Goal: Task Accomplishment & Management: Use online tool/utility

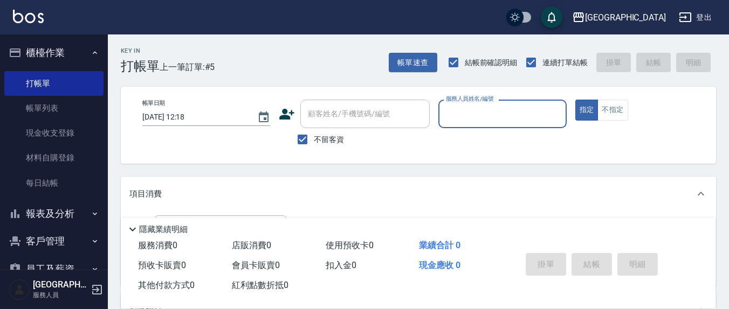
click at [470, 120] on input "服務人員姓名/編號" at bounding box center [502, 114] width 118 height 19
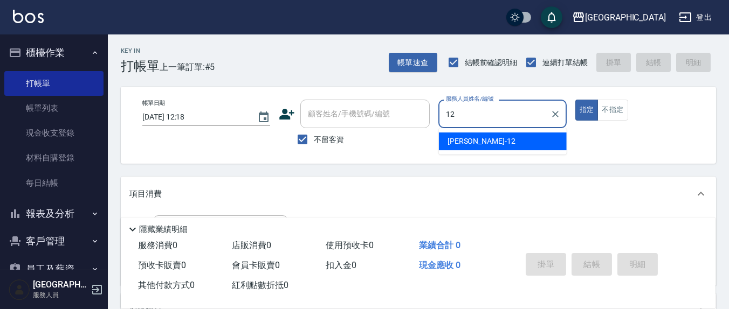
type input "12"
type button "true"
type input "[PERSON_NAME]-12"
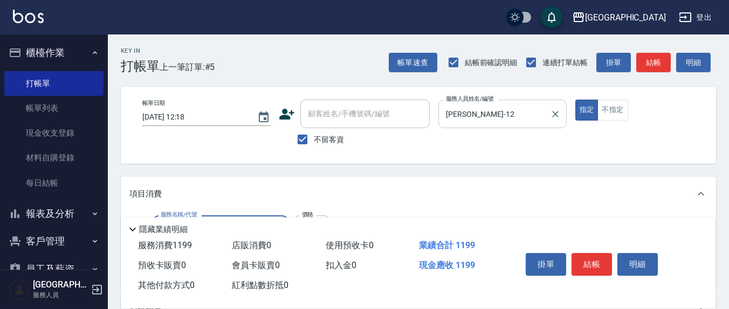
type input "染髮(501)"
type input "1700"
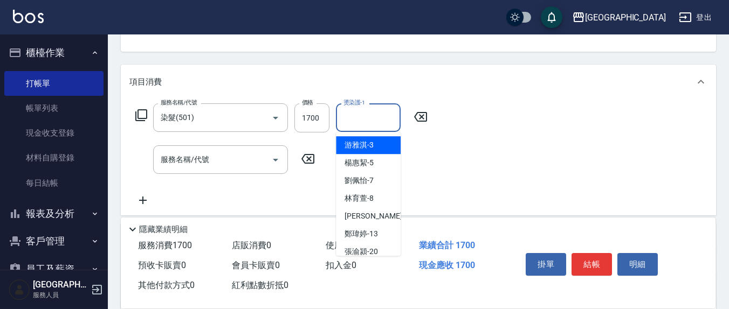
click at [376, 117] on input "燙染護-1" at bounding box center [368, 117] width 55 height 19
type input "林育萱-8"
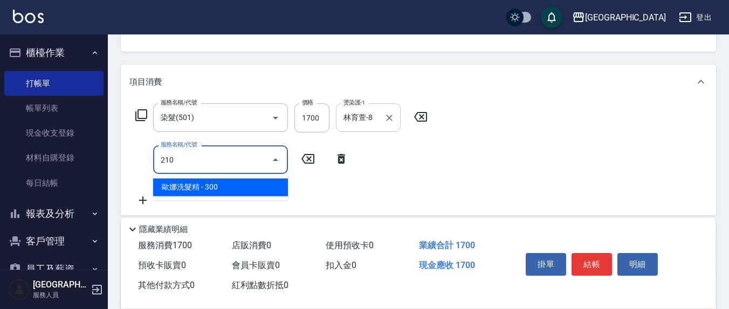
type input "歐娜洗髮精(210)"
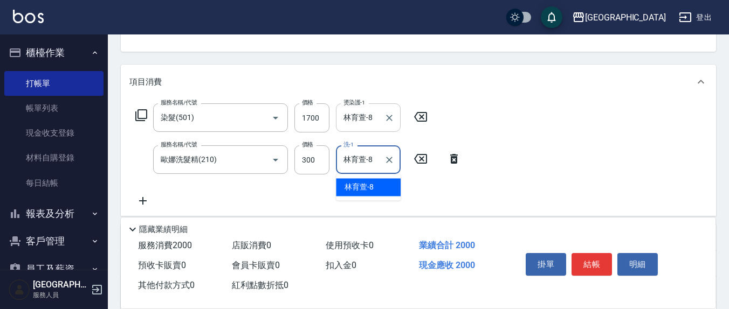
type input "林育萱-8"
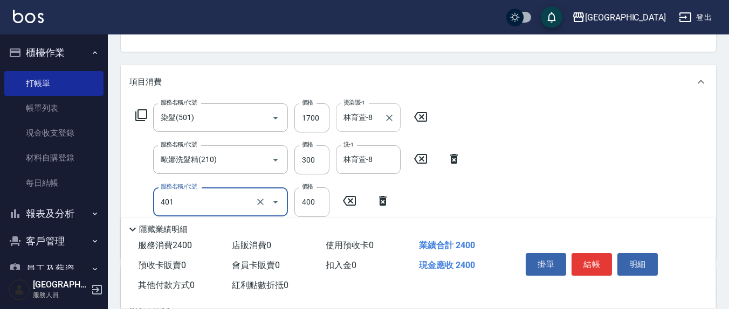
type input "剪髮(401)"
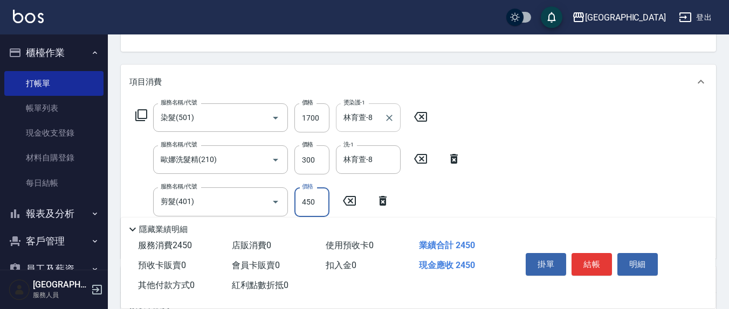
type input "450"
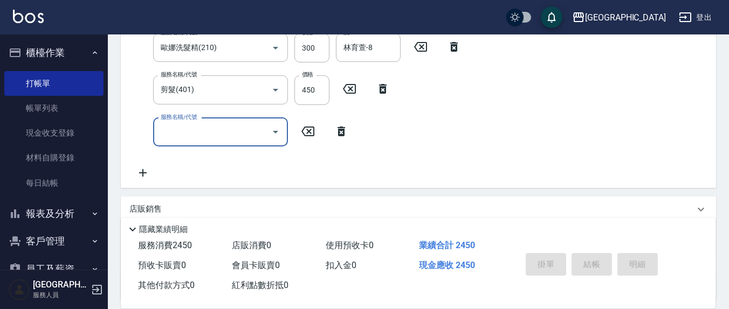
type input "[DATE] 14:09"
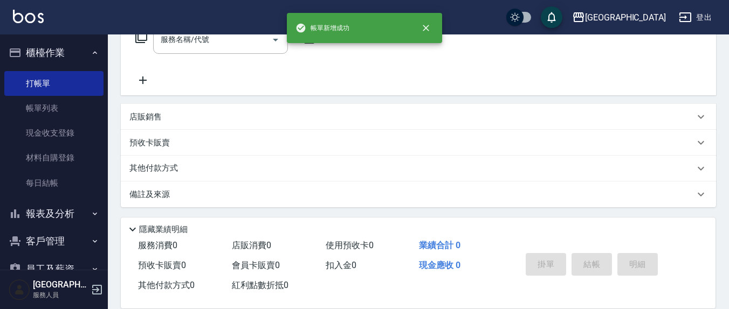
scroll to position [0, 0]
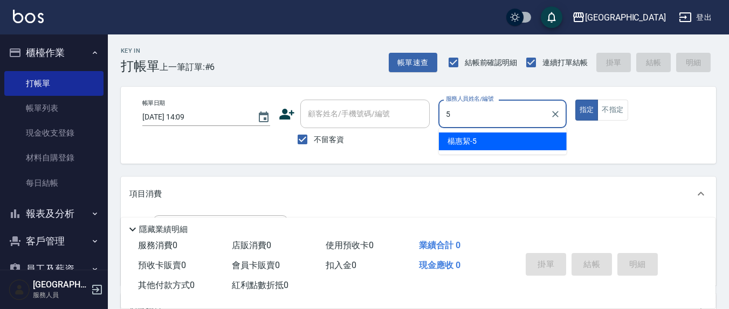
type input "[PERSON_NAME]5"
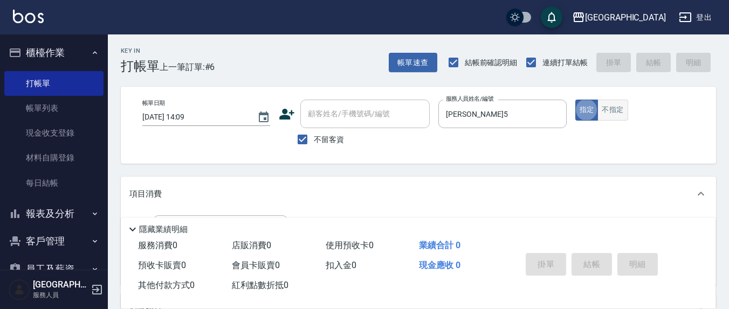
click at [619, 109] on button "不指定" at bounding box center [612, 110] width 30 height 21
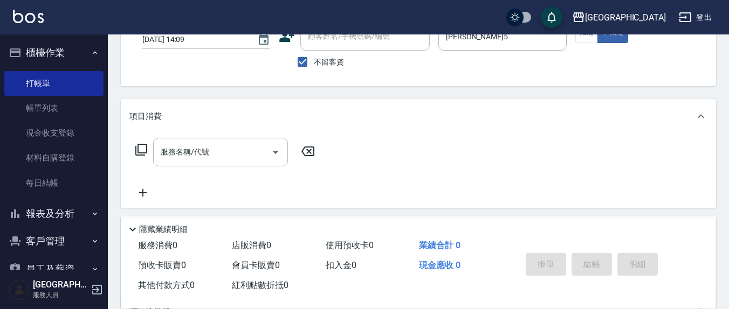
scroll to position [112, 0]
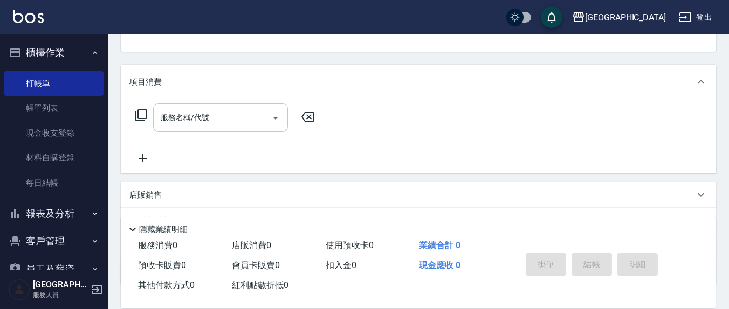
click at [195, 124] on input "服務名稱/代號" at bounding box center [212, 117] width 109 height 19
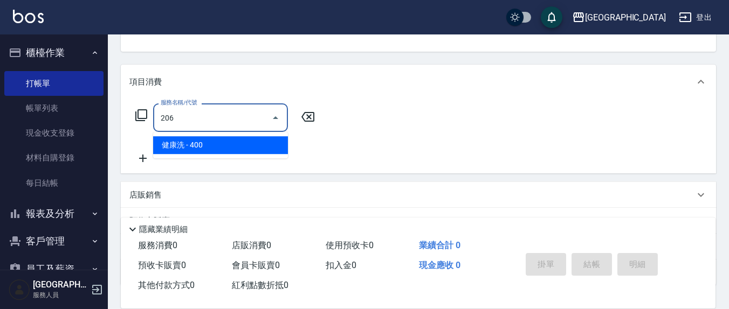
type input "健康洗(206)"
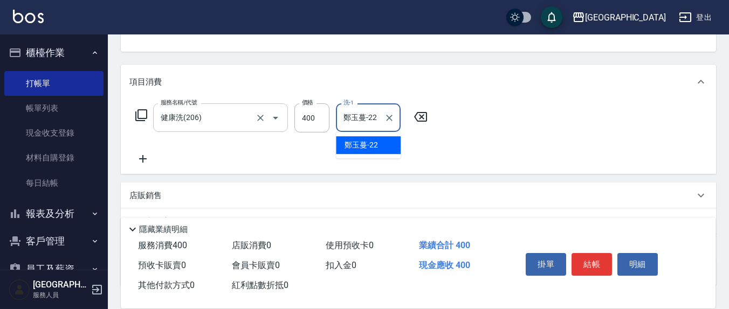
type input "鄭玉蔓-22"
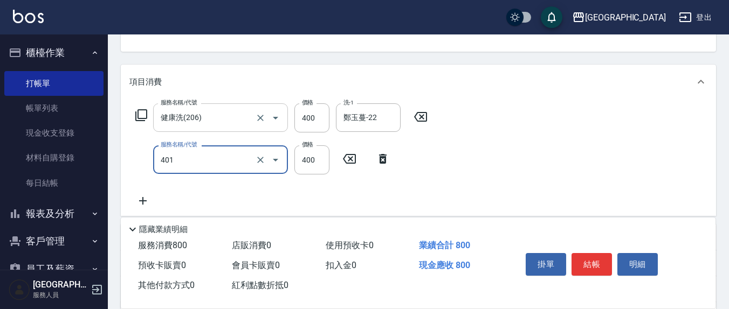
type input "剪髮(401)"
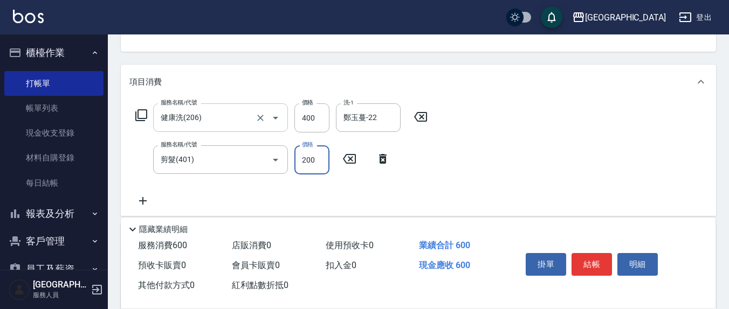
type input "200"
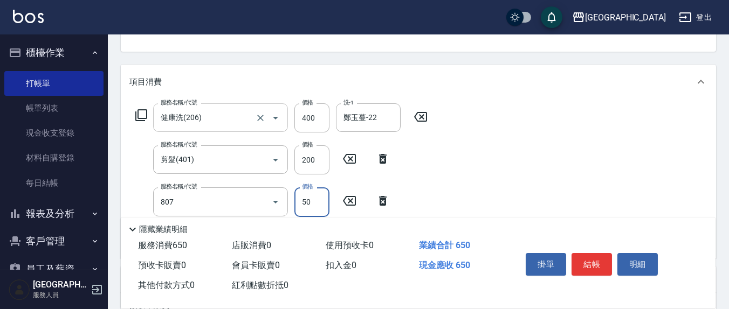
type input "TG護髮素(潤絲)(807)"
type input "50"
click at [365, 206] on input "洗-1" at bounding box center [368, 201] width 55 height 19
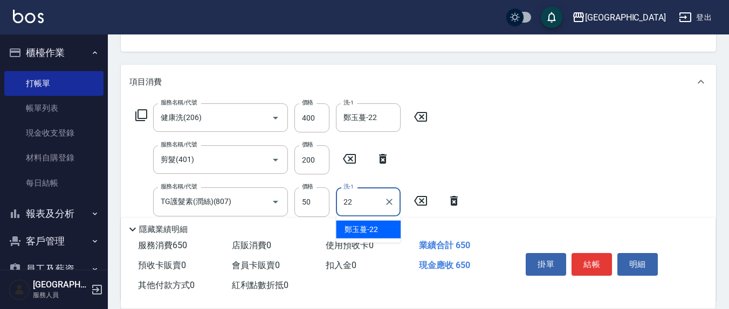
type input "鄭玉蔓-22"
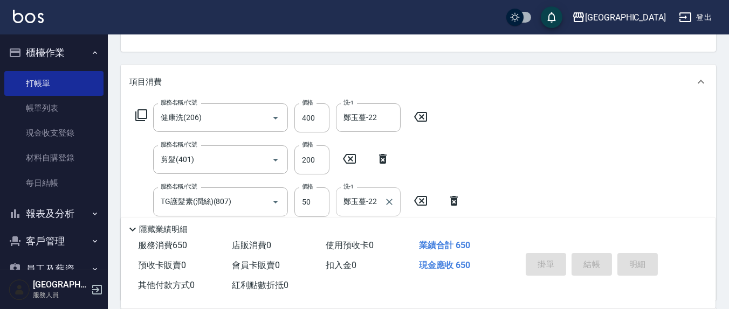
type input "[DATE] 14:10"
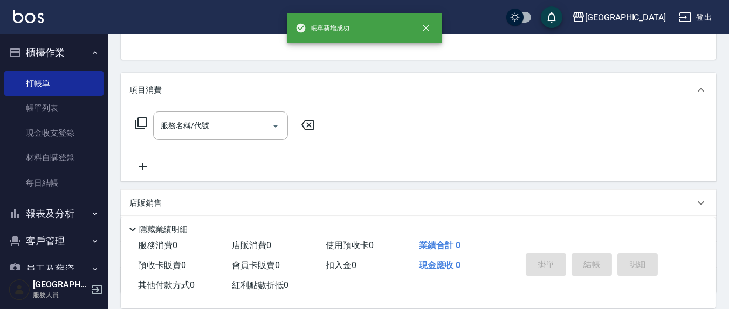
scroll to position [0, 0]
